Goal: Task Accomplishment & Management: Use online tool/utility

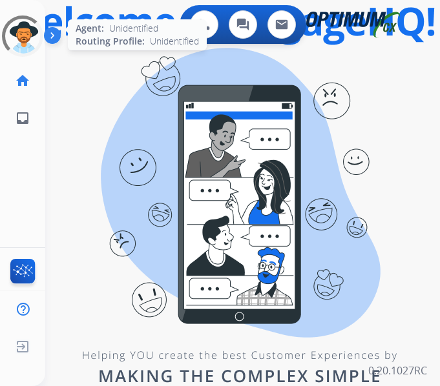
click at [14, 34] on div at bounding box center [23, 36] width 48 height 48
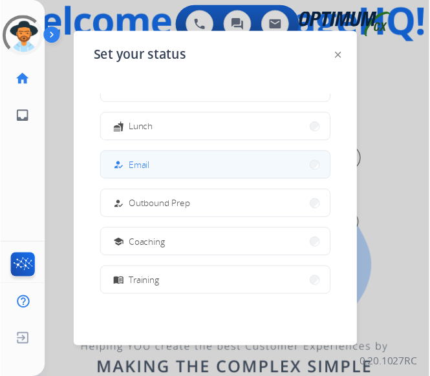
scroll to position [194, 0]
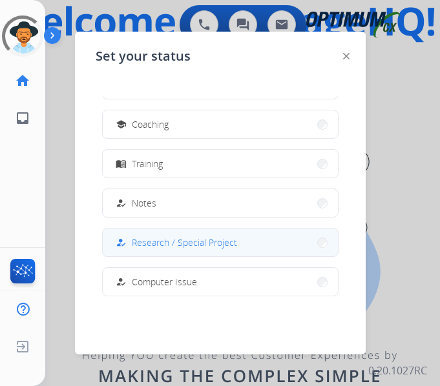
click at [187, 240] on span "Research / Special Project" at bounding box center [184, 243] width 105 height 14
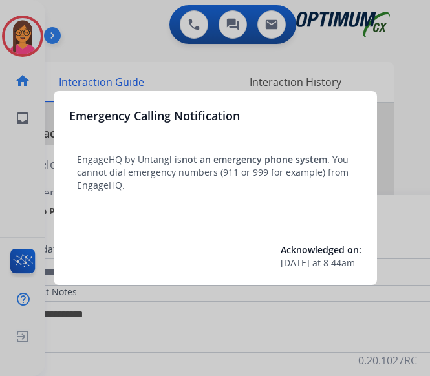
click at [17, 36] on div at bounding box center [215, 188] width 430 height 376
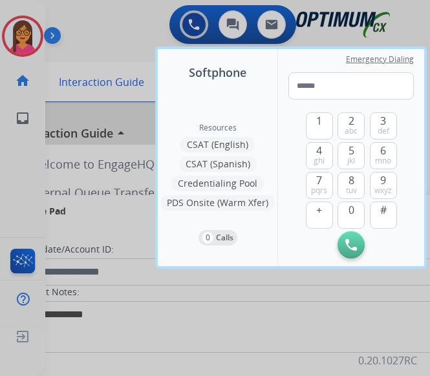
click at [17, 36] on div at bounding box center [215, 188] width 430 height 376
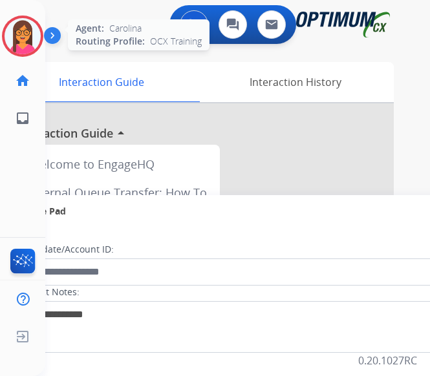
click at [17, 36] on img at bounding box center [23, 36] width 36 height 36
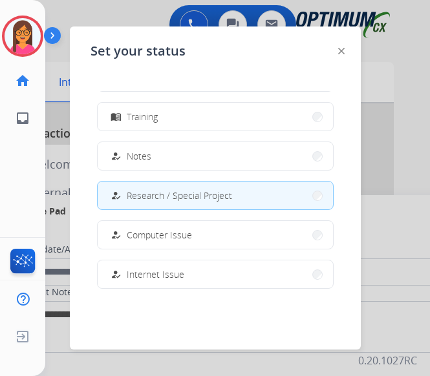
scroll to position [322, 0]
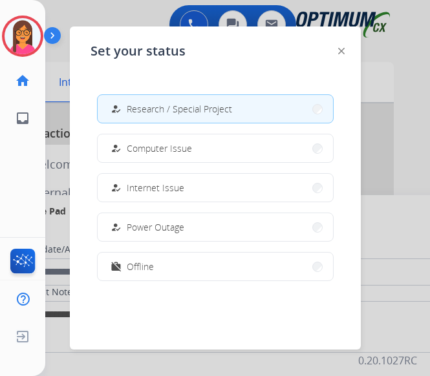
drag, startPoint x: 131, startPoint y: 14, endPoint x: 136, endPoint y: 0, distance: 14.8
click at [130, 12] on div at bounding box center [215, 188] width 430 height 376
